Goal: Communication & Community: Answer question/provide support

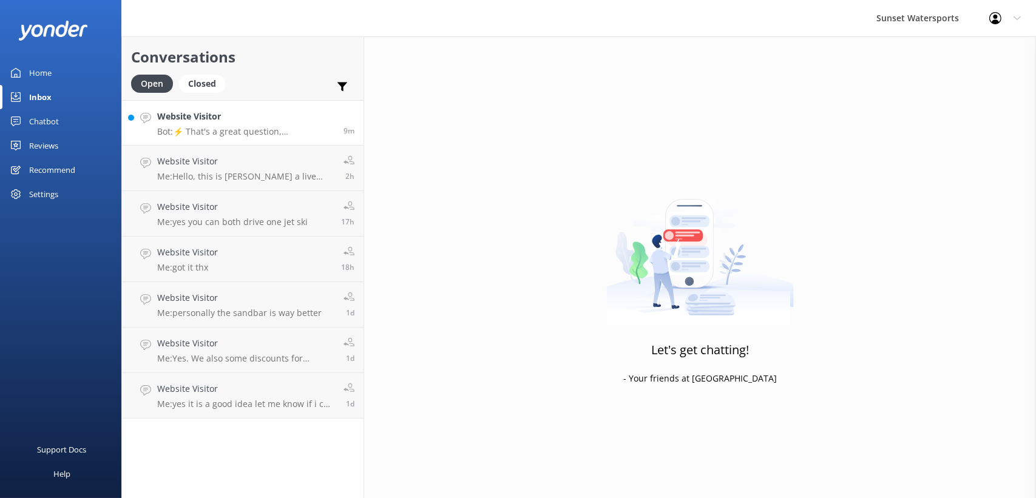
click at [239, 121] on h4 "Website Visitor" at bounding box center [245, 116] width 177 height 13
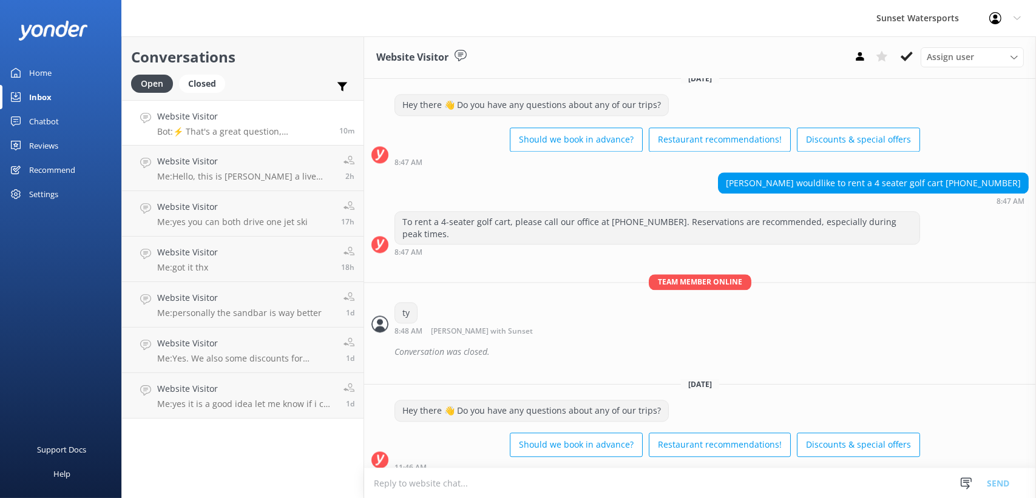
scroll to position [11759, 0]
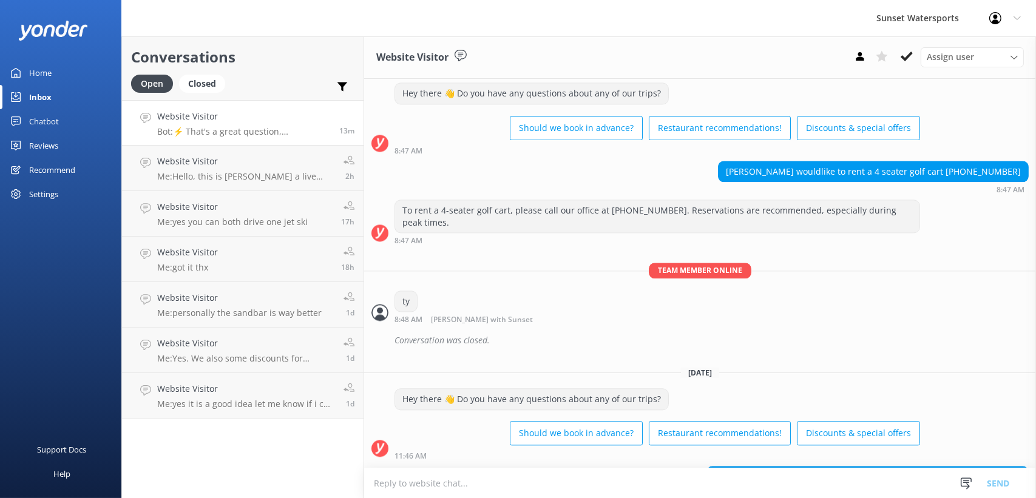
click at [455, 484] on textarea at bounding box center [700, 483] width 672 height 30
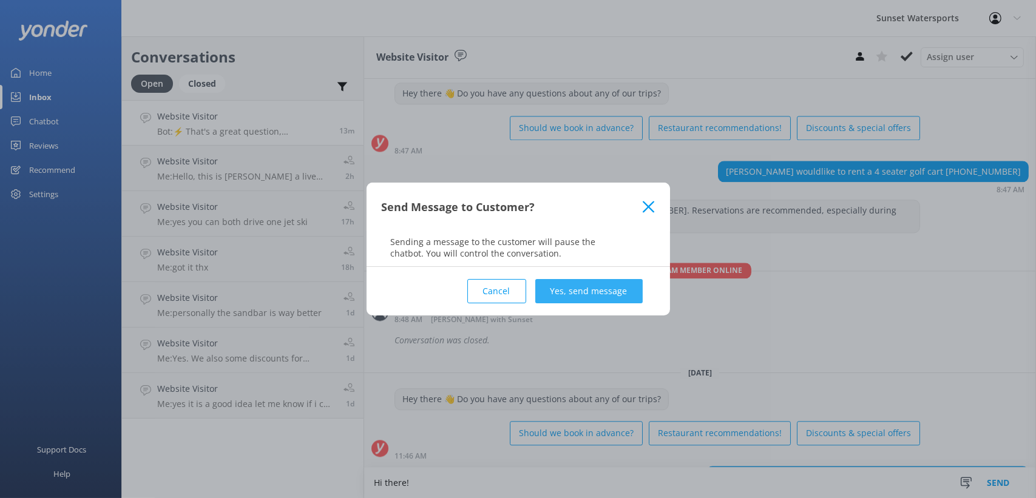
type textarea "Hi there!"
click at [577, 288] on button "Yes, send message" at bounding box center [588, 291] width 107 height 24
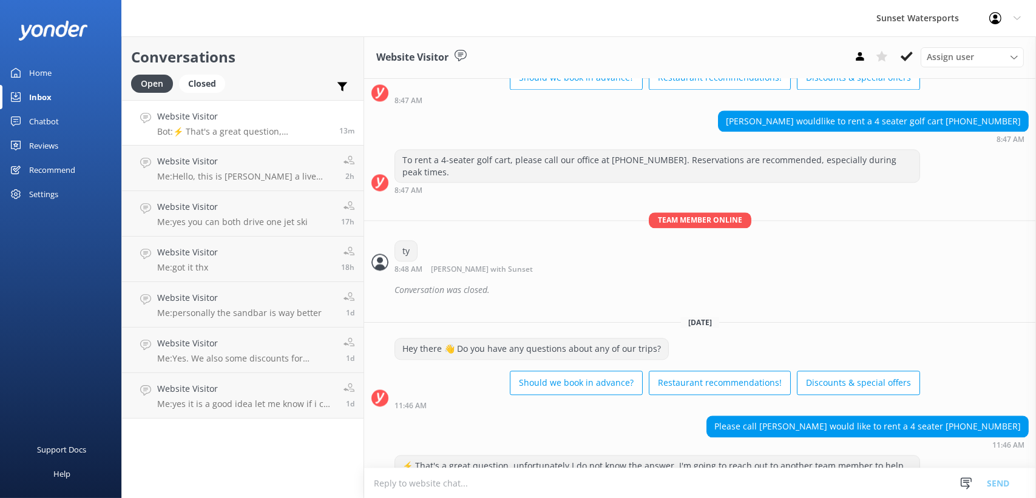
scroll to position [11838, 0]
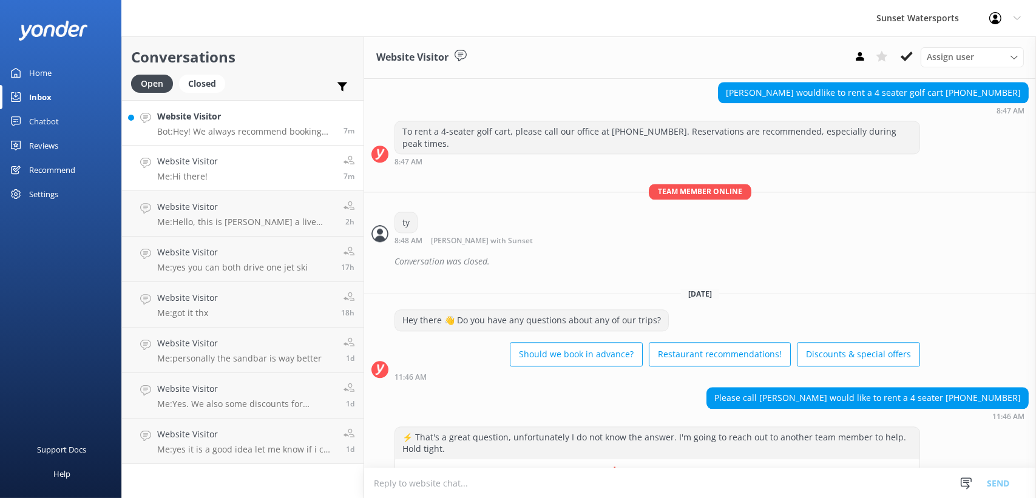
click at [218, 120] on h4 "Website Visitor" at bounding box center [245, 116] width 177 height 13
